Goal: Task Accomplishment & Management: Manage account settings

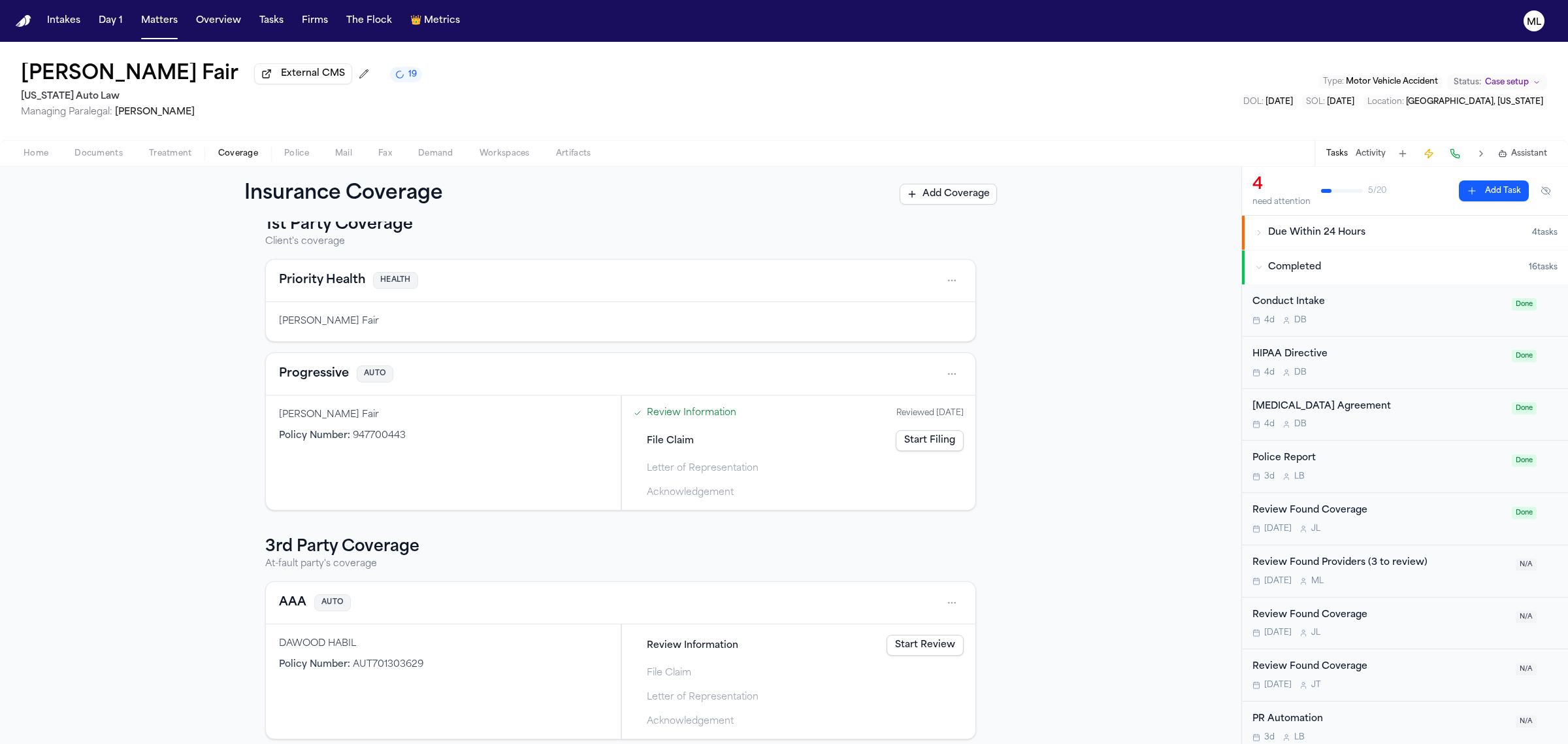
scroll to position [34, 0]
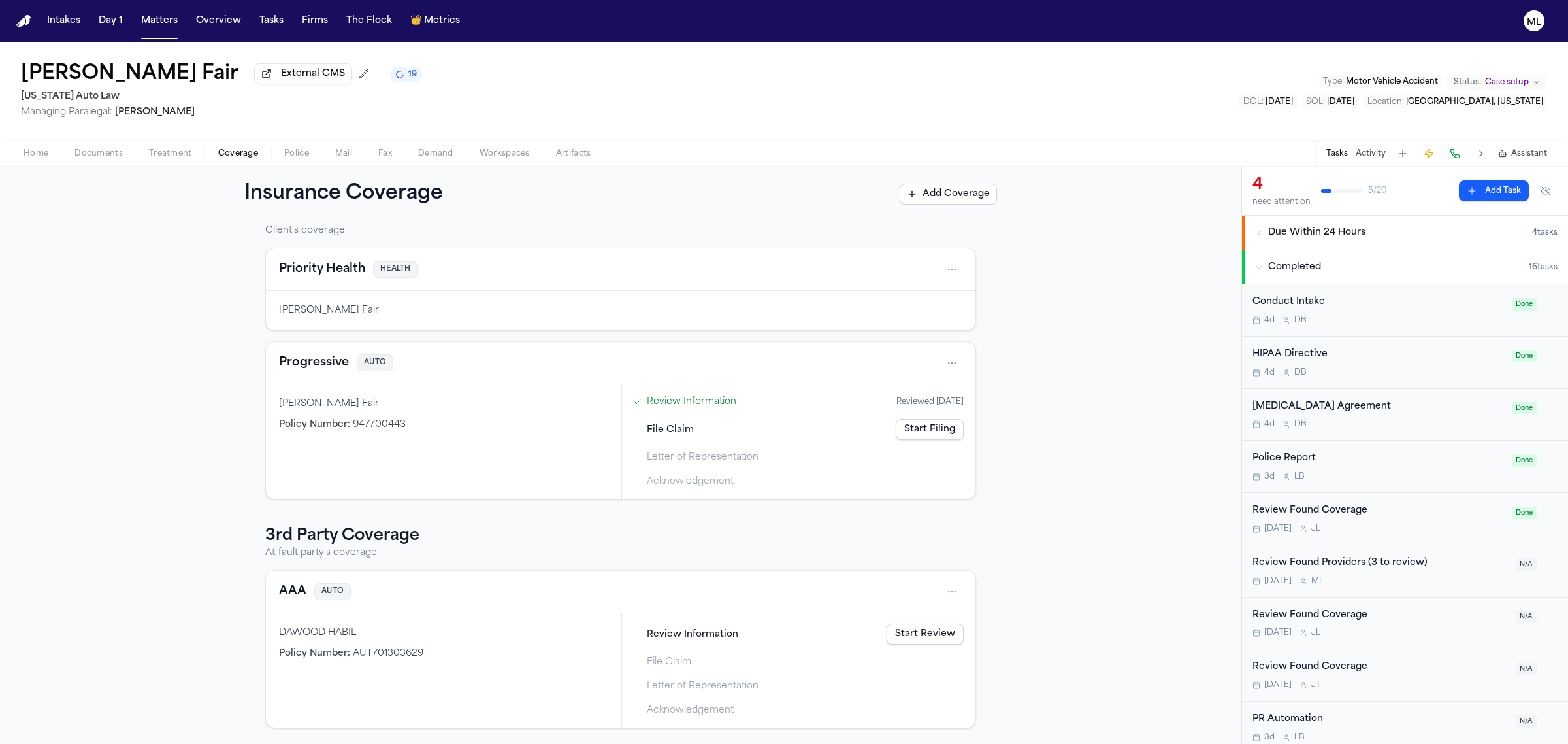
click at [911, 638] on link "Start Review" at bounding box center [925, 633] width 77 height 21
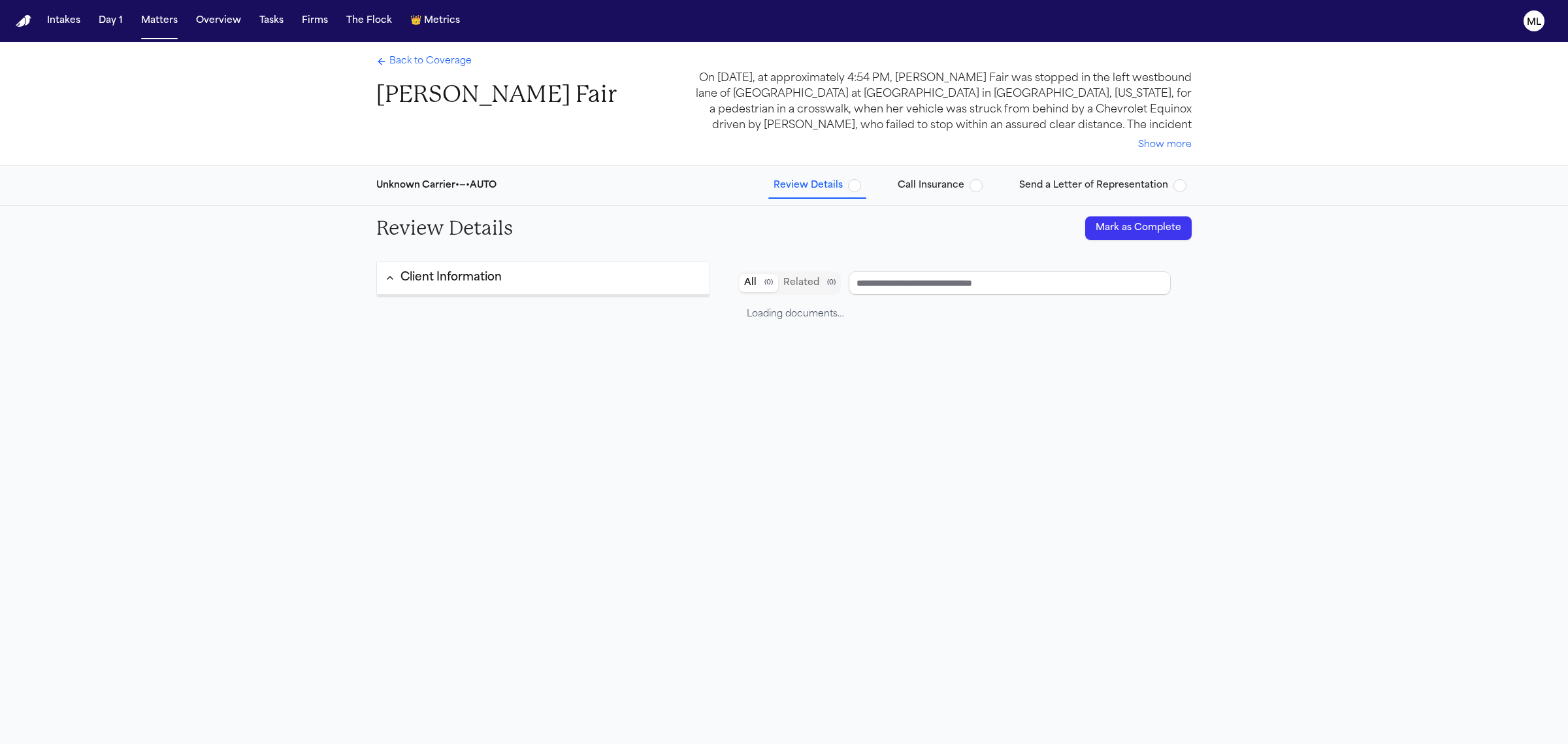
type input "**********"
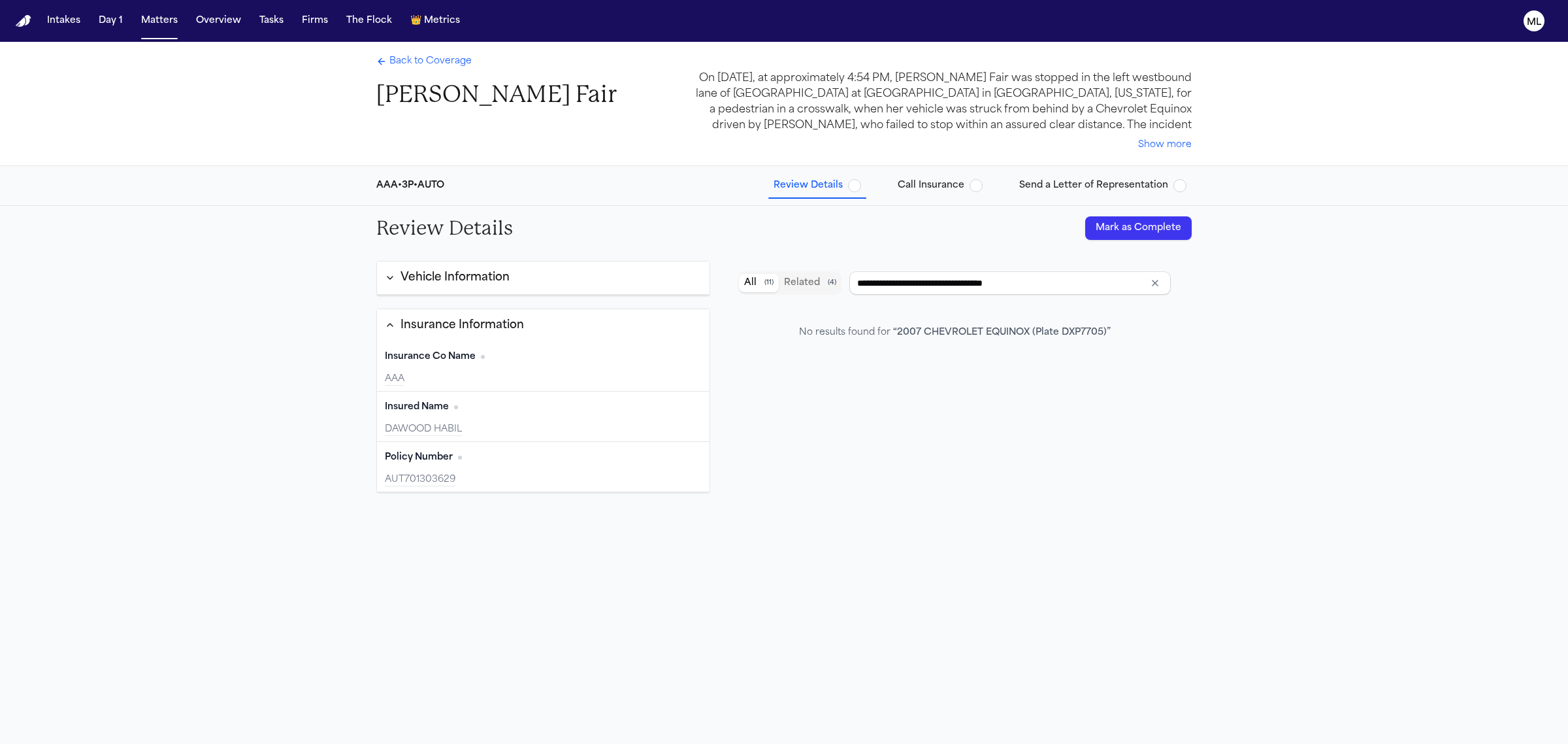
click at [1140, 216] on button "Mark as Complete" at bounding box center [1138, 228] width 106 height 24
click at [457, 58] on span "Back to Coverage" at bounding box center [430, 60] width 83 height 13
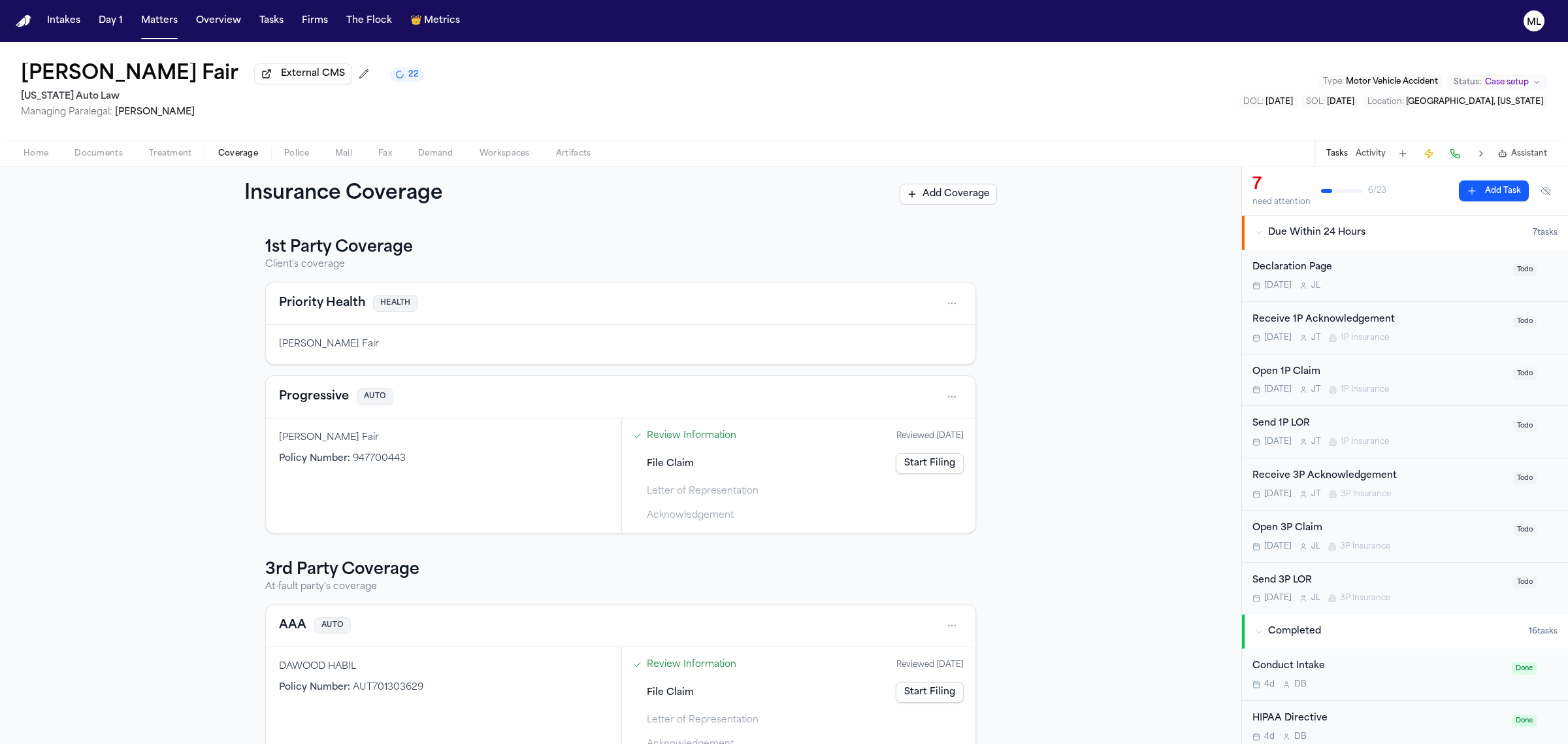
click at [1453, 395] on div "[DATE] [PERSON_NAME] 1P Insurance" at bounding box center [1378, 389] width 253 height 10
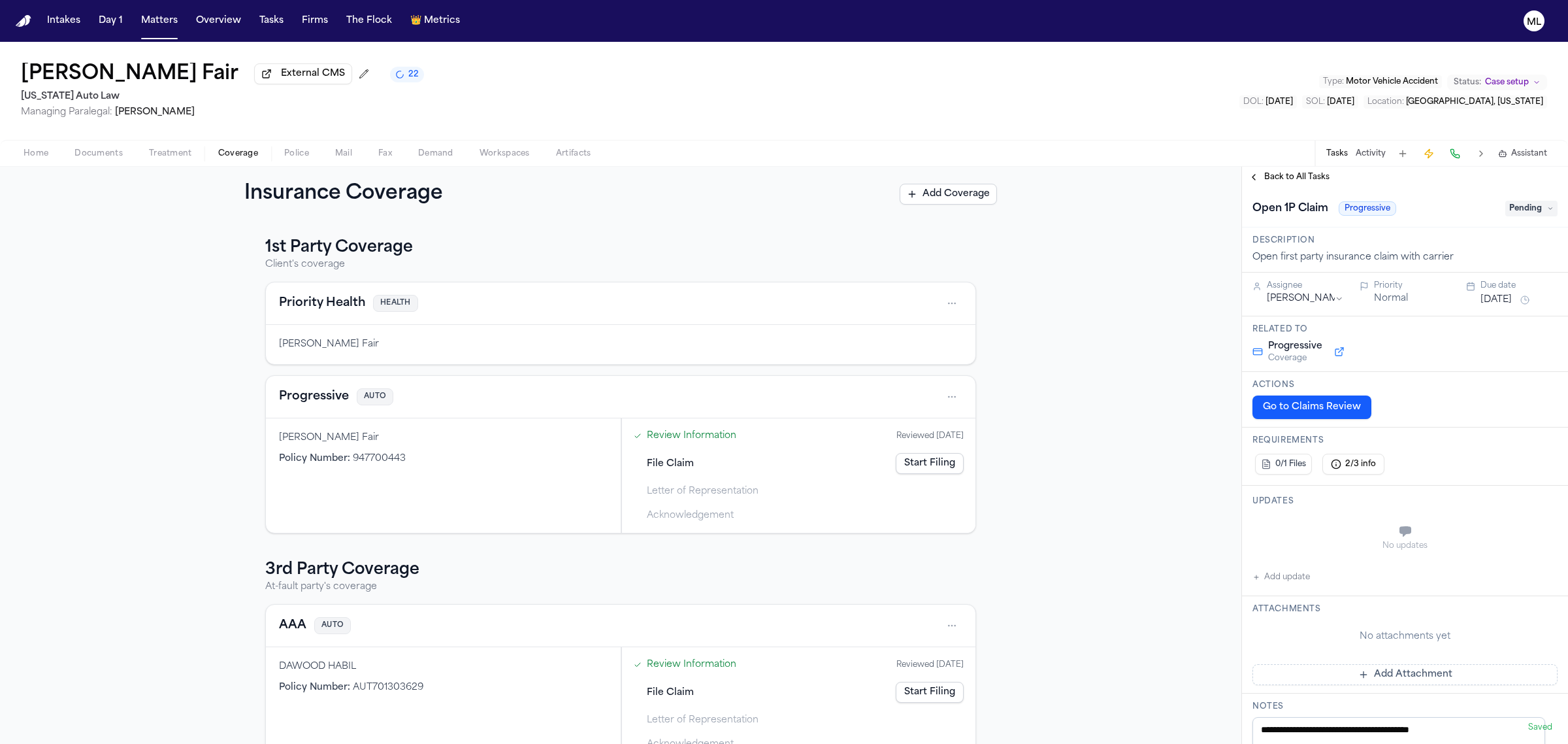
click at [1514, 209] on span "Pending" at bounding box center [1531, 209] width 52 height 15
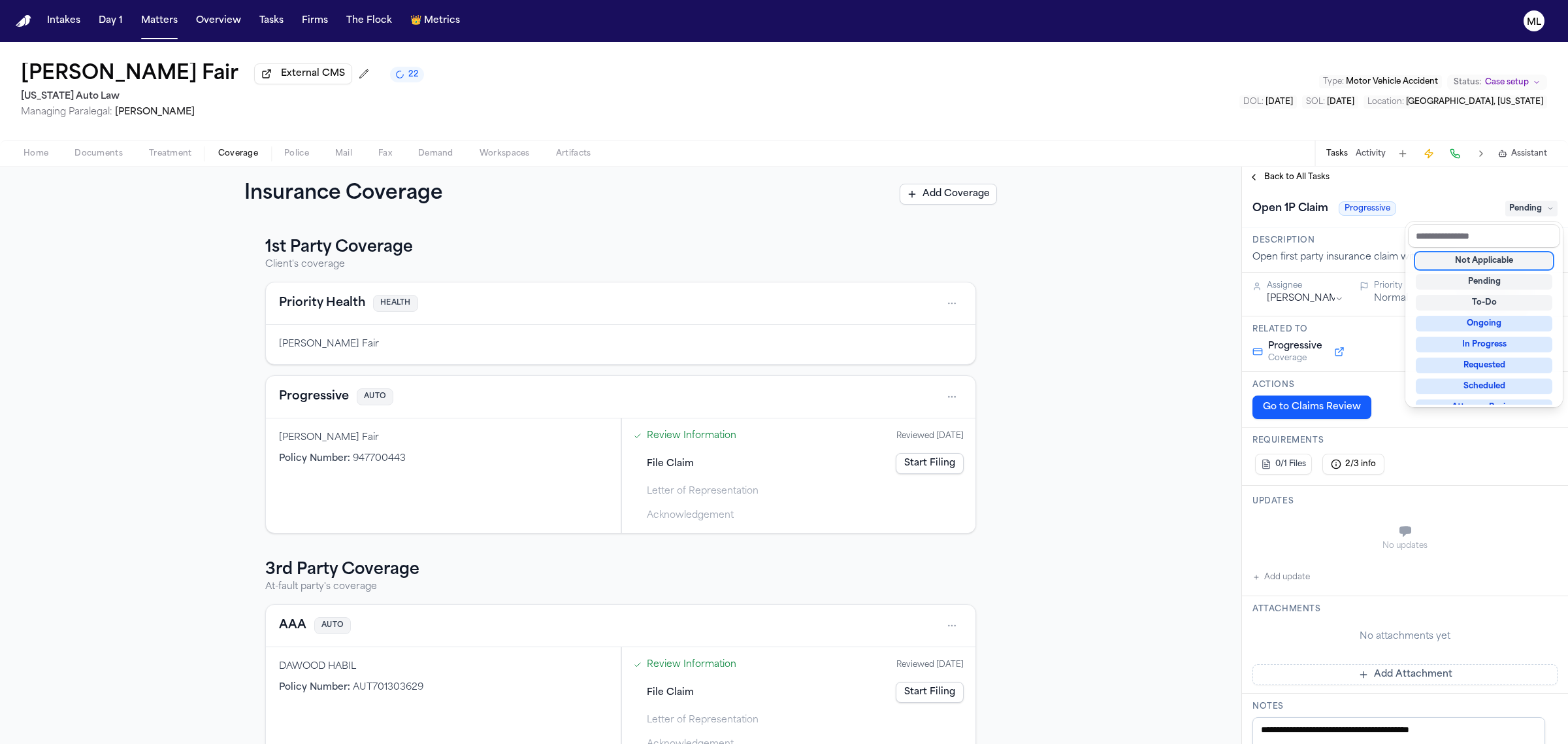
click at [1432, 257] on div "Not Applicable" at bounding box center [1484, 260] width 136 height 15
click at [1302, 178] on div "**********" at bounding box center [1405, 455] width 326 height 577
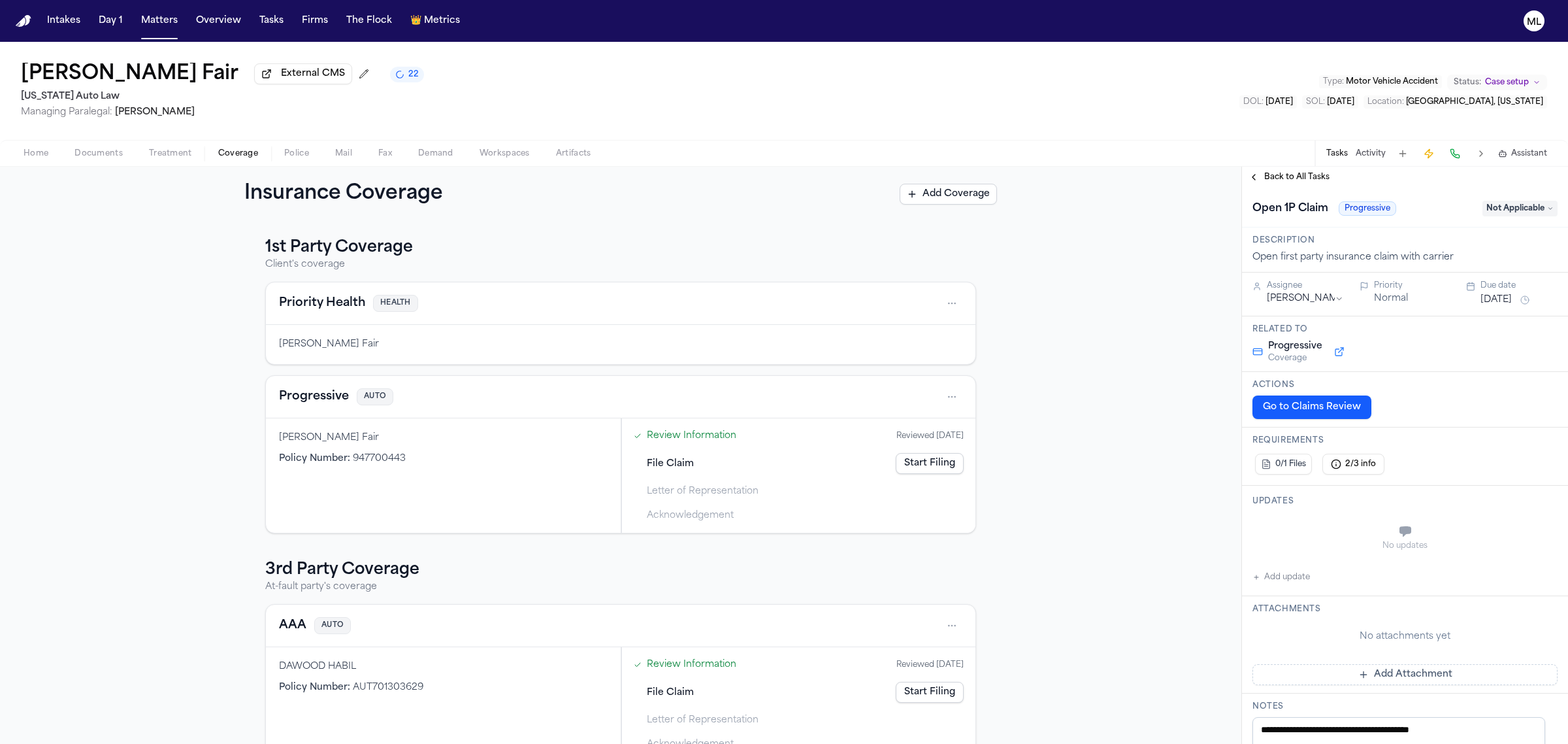
click at [1302, 178] on span "Back to All Tasks" at bounding box center [1297, 177] width 66 height 10
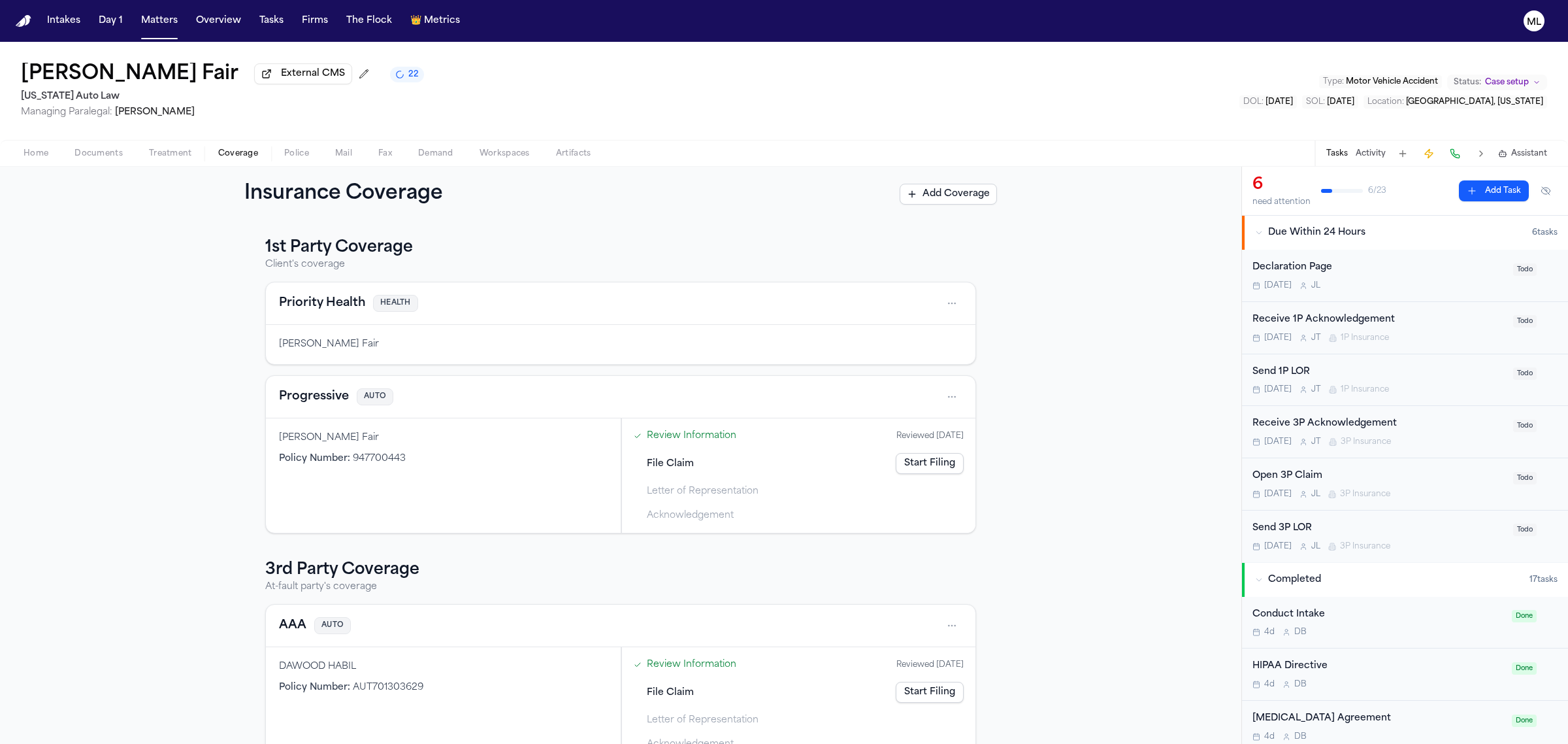
click at [1448, 323] on div "Receive 1P Acknowledgement" at bounding box center [1378, 320] width 253 height 15
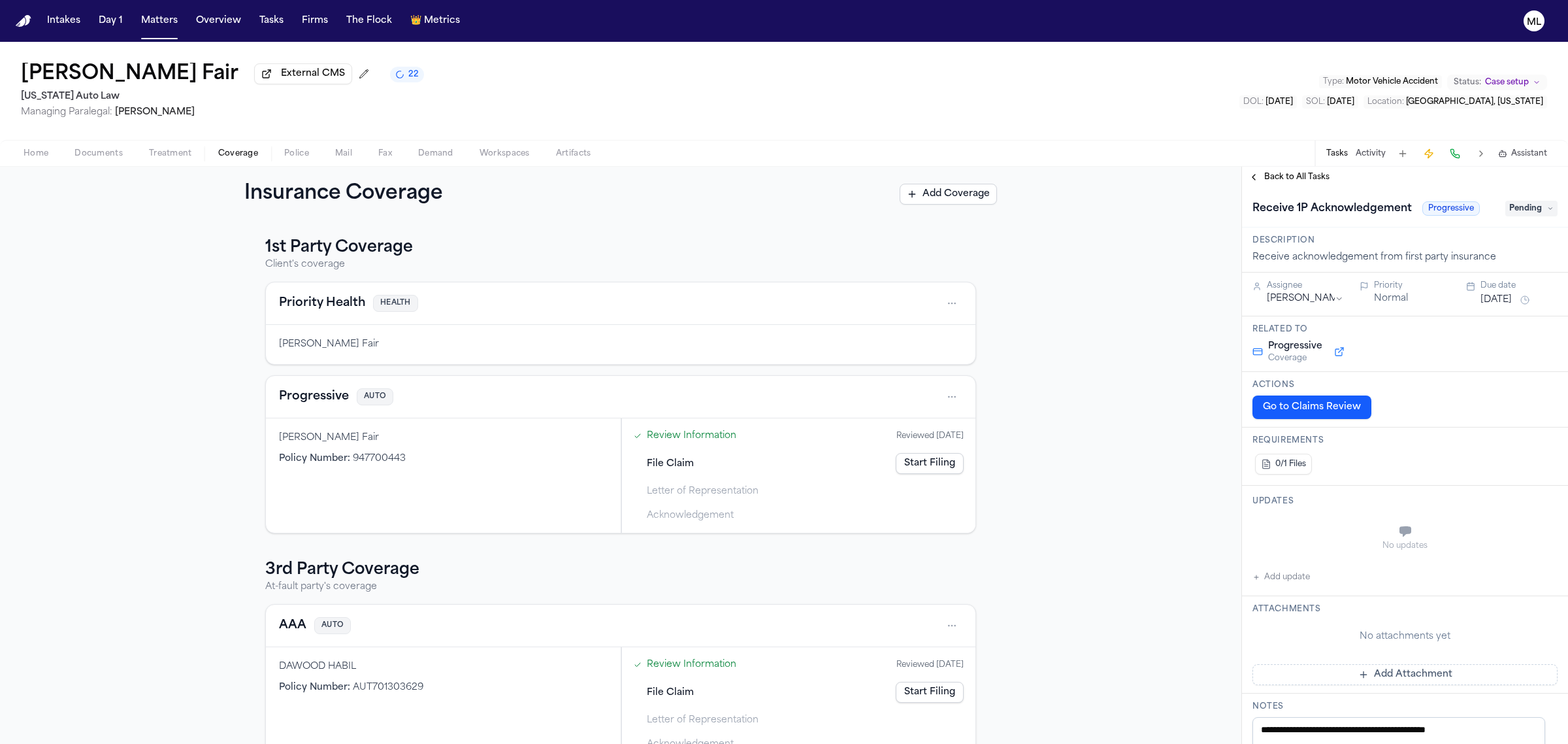
click at [1509, 217] on div "Receive 1P Acknowledgement Progressive Pending" at bounding box center [1405, 209] width 305 height 21
click at [1512, 214] on span "Pending" at bounding box center [1531, 209] width 52 height 15
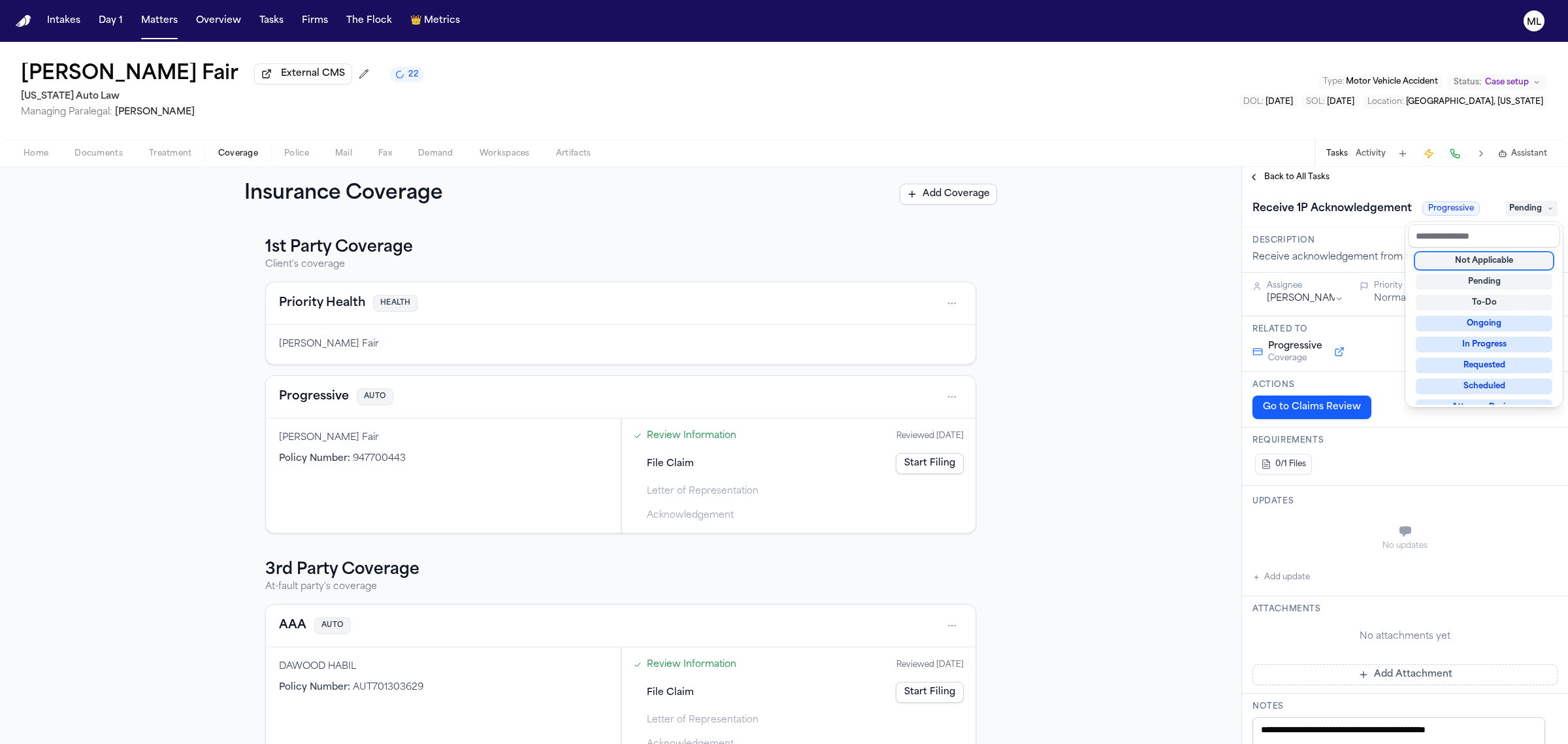
click at [1480, 263] on div "Not Applicable" at bounding box center [1484, 260] width 136 height 15
click at [1309, 173] on div "**********" at bounding box center [1405, 455] width 326 height 577
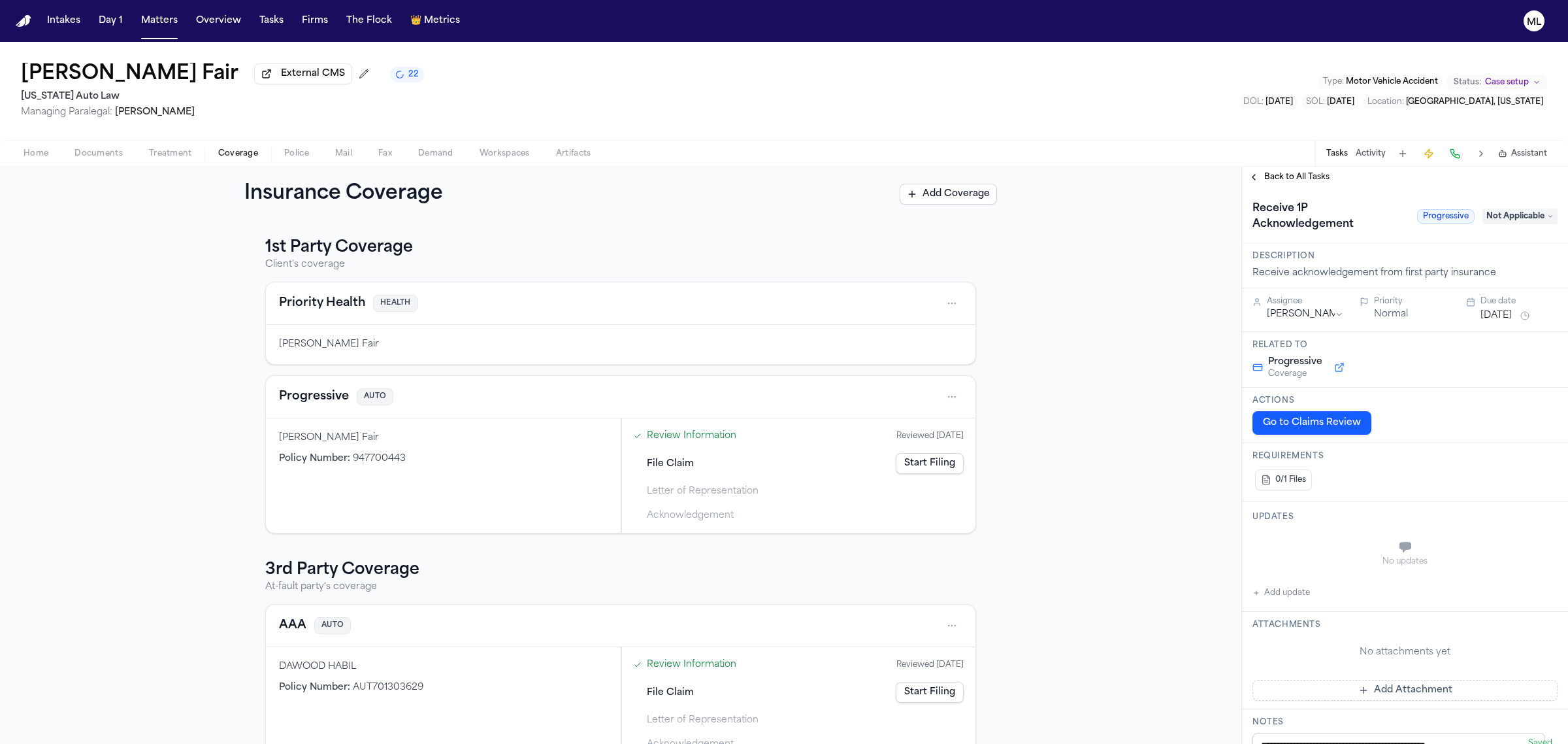
click at [1309, 173] on span "Back to All Tasks" at bounding box center [1297, 177] width 66 height 10
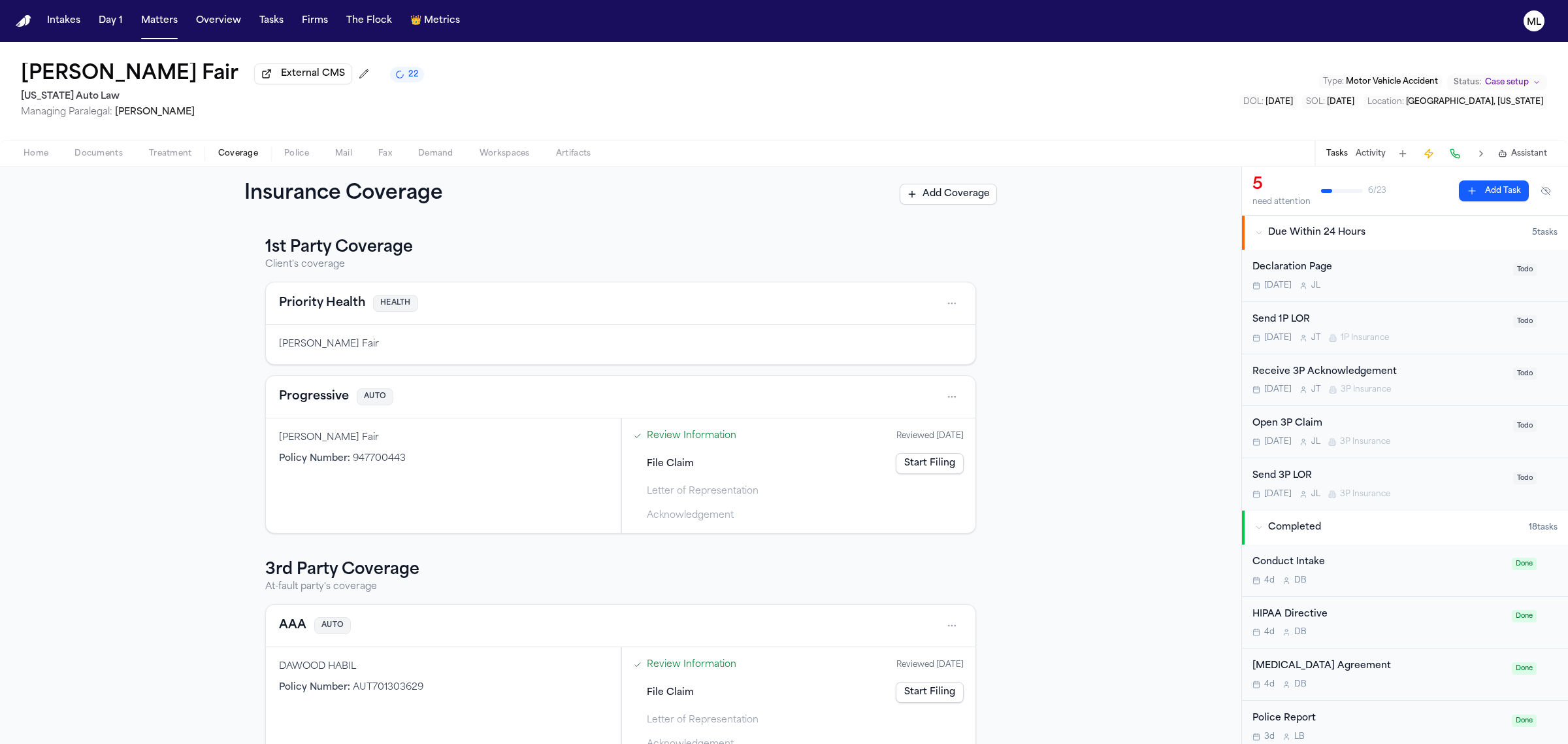
click at [1463, 323] on div "Send 1P LOR" at bounding box center [1378, 320] width 253 height 15
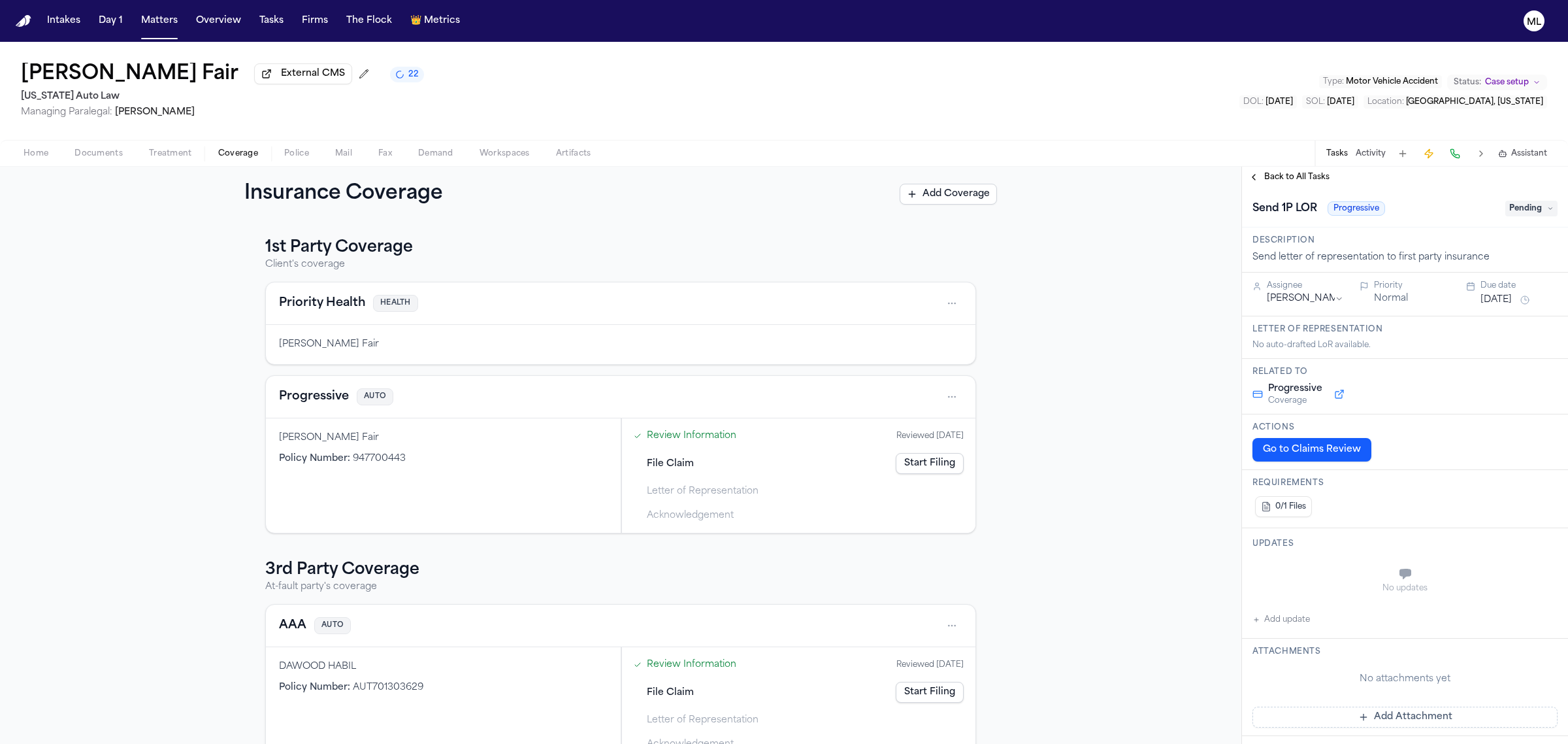
click at [1505, 209] on span "Pending" at bounding box center [1531, 209] width 52 height 15
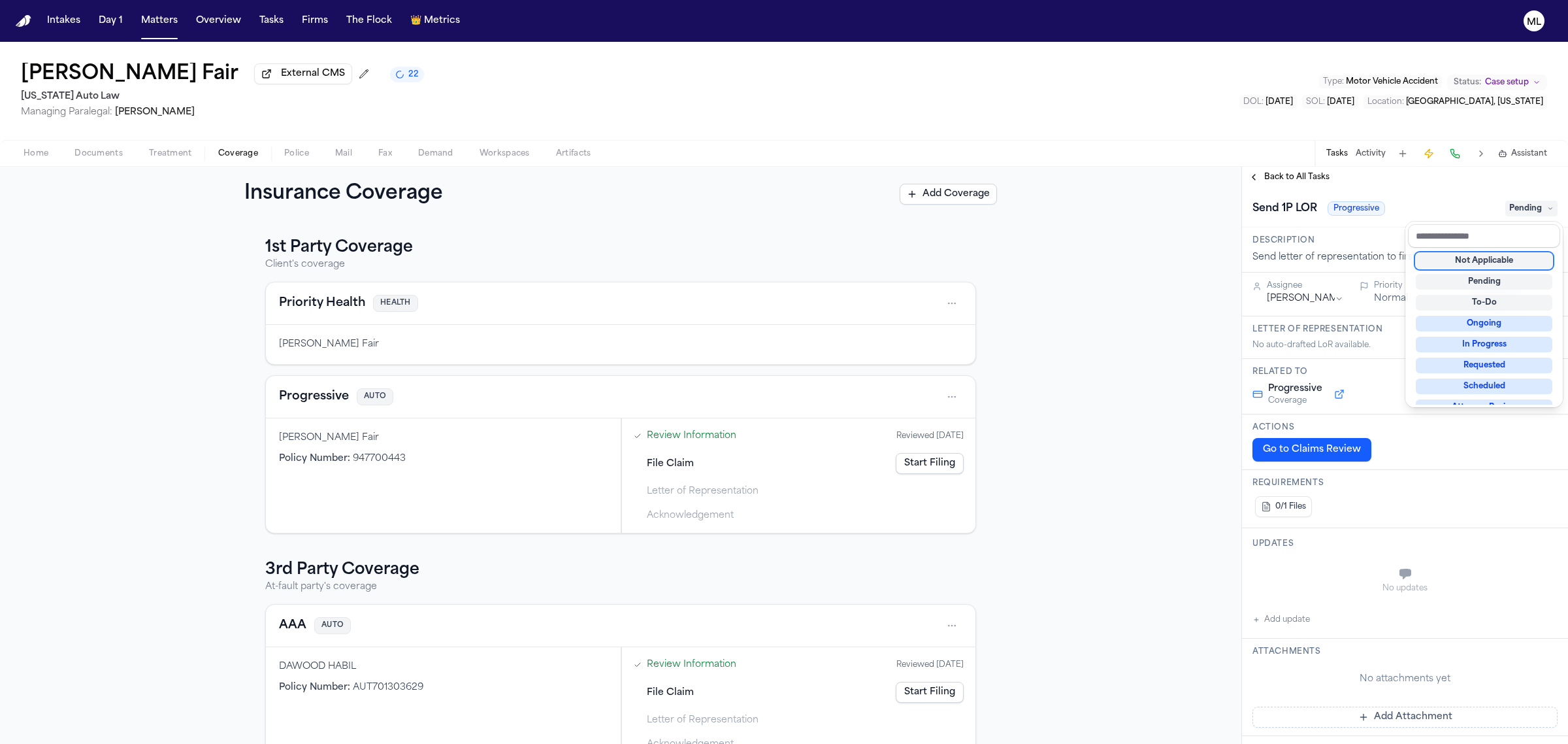
click at [1462, 253] on div "Not Applicable" at bounding box center [1484, 260] width 136 height 15
click at [1304, 181] on div "**********" at bounding box center [1405, 455] width 326 height 577
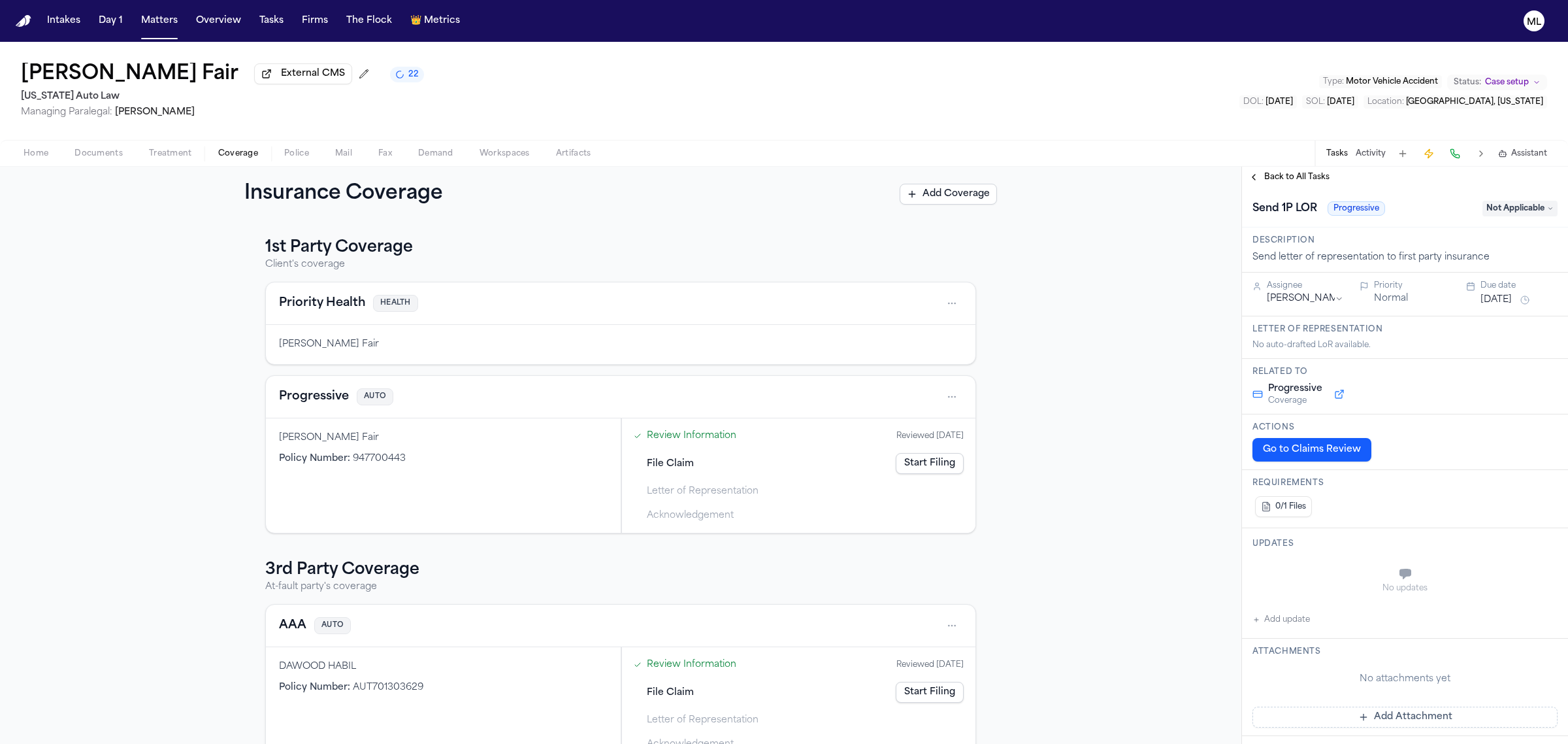
click at [1304, 181] on span "Back to All Tasks" at bounding box center [1297, 177] width 66 height 10
